Goal: Find specific page/section: Find specific page/section

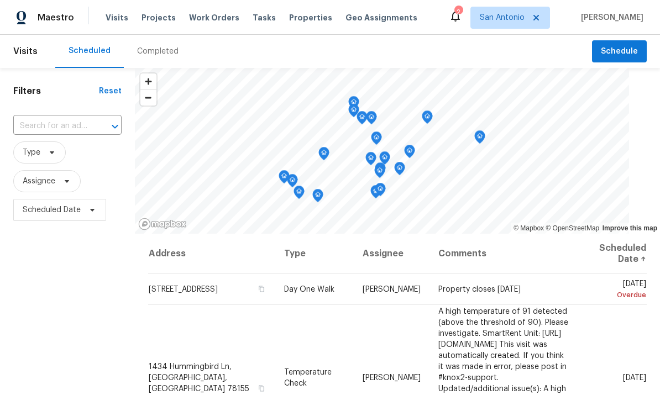
click at [289, 18] on span "Properties" at bounding box center [310, 17] width 43 height 11
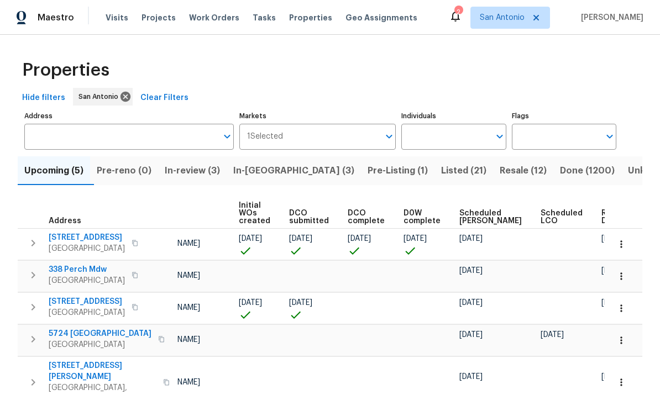
scroll to position [0, 79]
click at [188, 156] on button "In-review (3)" at bounding box center [192, 170] width 69 height 29
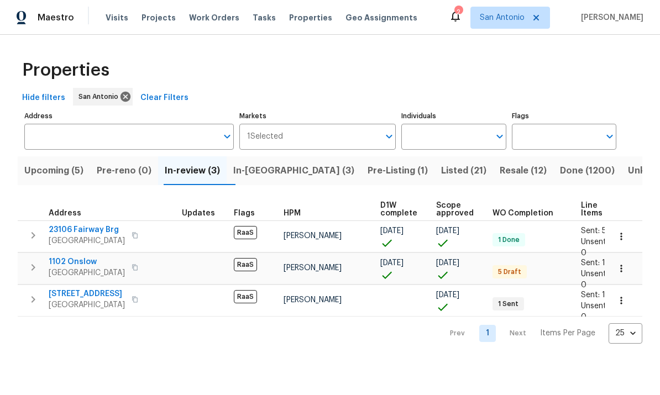
click at [267, 174] on span "In-[GEOGRAPHIC_DATA] (3)" at bounding box center [293, 170] width 121 height 15
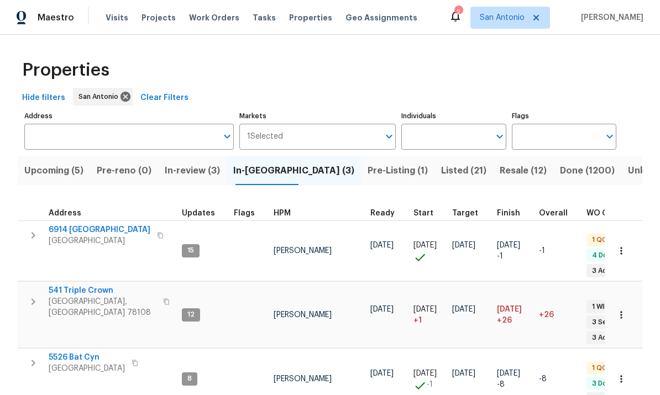
click at [368, 167] on span "Pre-Listing (1)" at bounding box center [398, 170] width 60 height 15
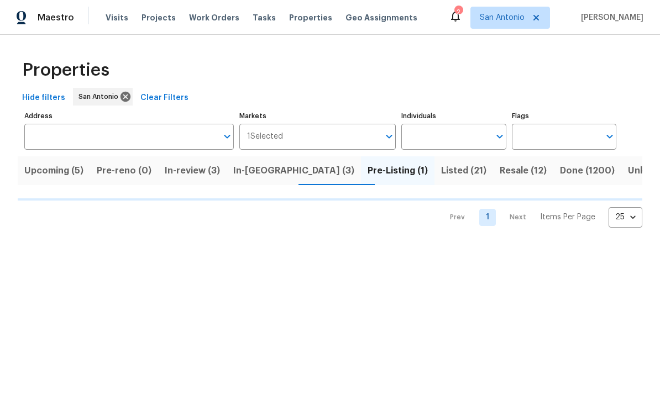
click at [263, 177] on span "In-[GEOGRAPHIC_DATA] (3)" at bounding box center [293, 170] width 121 height 15
